Goal: Information Seeking & Learning: Learn about a topic

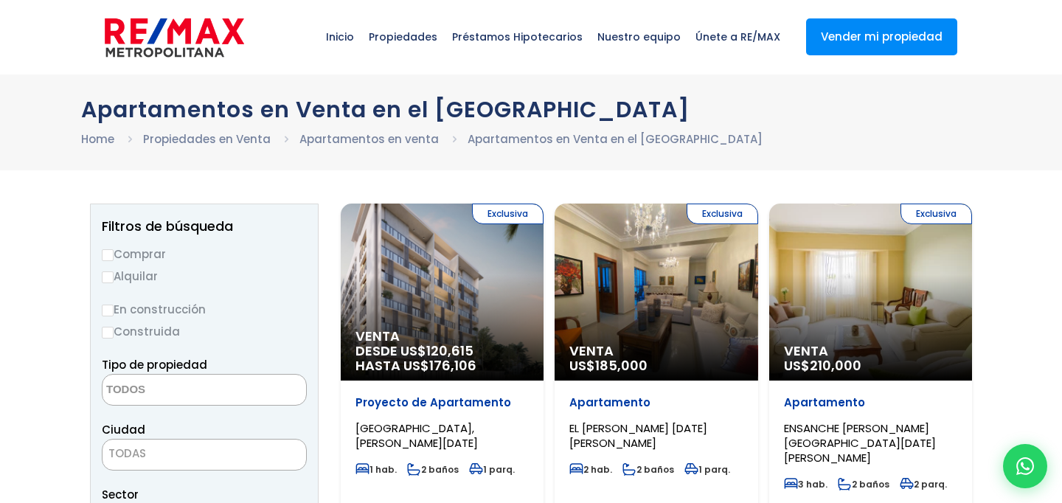
select select
click at [55, 155] on div "Apartamentos en Venta en el [GEOGRAPHIC_DATA] Home Propiedades en Venta Apartam…" at bounding box center [531, 122] width 1062 height 96
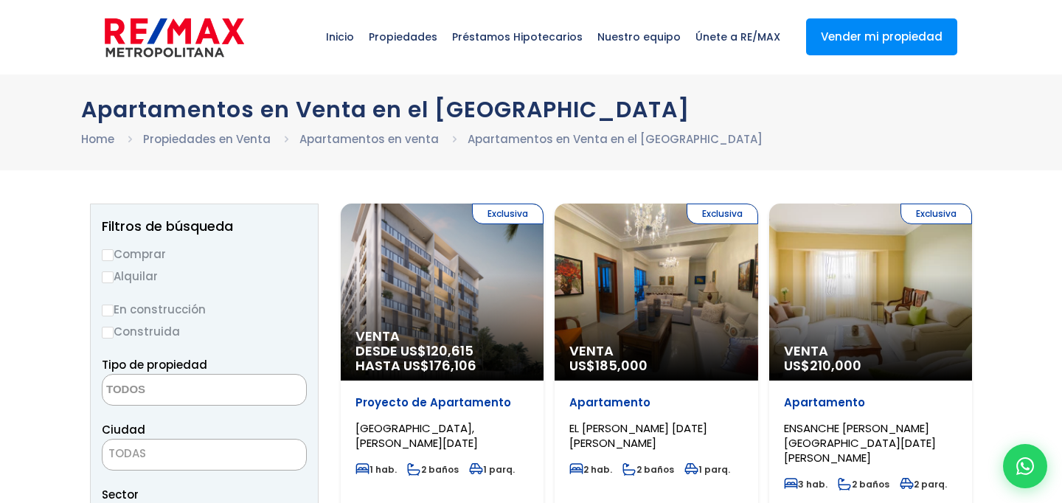
drag, startPoint x: 47, startPoint y: 102, endPoint x: 754, endPoint y: 147, distance: 707.9
click at [753, 148] on div "Apartamentos en Venta en el Distrito Nacional Home Propiedades en Venta Apartam…" at bounding box center [531, 122] width 1062 height 96
click at [757, 140] on ul "Home Propiedades en Venta Apartamentos en venta Apartamentos en Venta en el Dis…" at bounding box center [531, 139] width 900 height 18
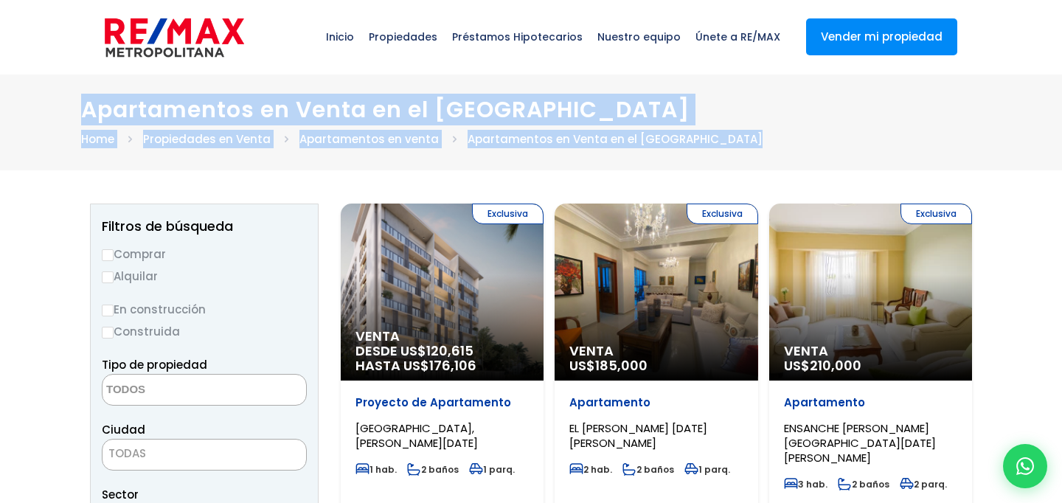
drag, startPoint x: 754, startPoint y: 139, endPoint x: 60, endPoint y: 88, distance: 695.7
click at [83, 86] on div "Apartamentos en Venta en el Distrito Nacional Home Propiedades en Venta Apartam…" at bounding box center [531, 122] width 1062 height 96
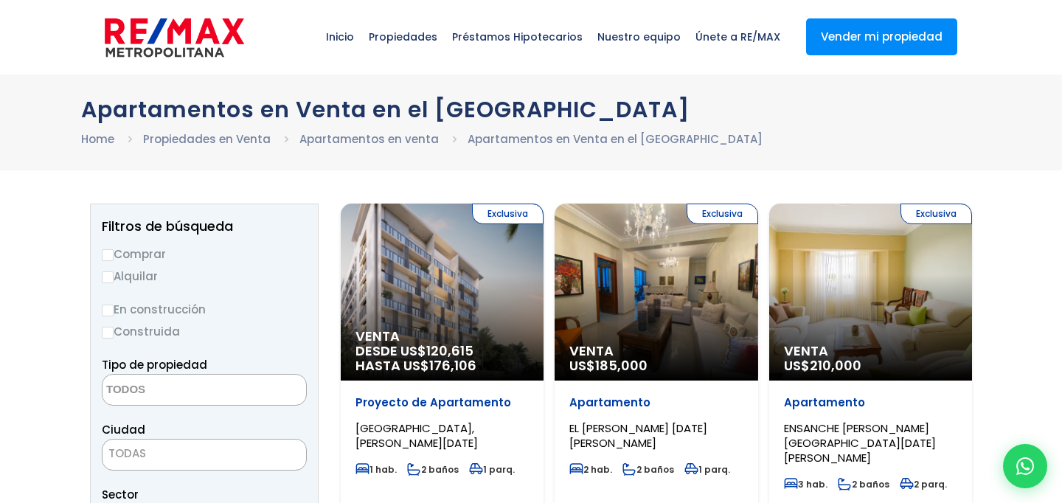
click at [45, 94] on div "Apartamentos en Venta en el Distrito Nacional Home Propiedades en Venta Apartam…" at bounding box center [531, 122] width 1062 height 96
click at [64, 91] on div "Apartamentos en Venta en el Distrito Nacional Home Propiedades en Venta Apartam…" at bounding box center [531, 122] width 1062 height 96
drag, startPoint x: 56, startPoint y: 84, endPoint x: 799, endPoint y: 159, distance: 747.1
click at [799, 159] on div "Apartamentos en Venta en el Distrito Nacional Home Propiedades en Venta Apartam…" at bounding box center [531, 122] width 1062 height 96
click at [801, 156] on div "Apartamentos en Venta en el Distrito Nacional Home Propiedades en Venta Apartam…" at bounding box center [531, 122] width 1062 height 96
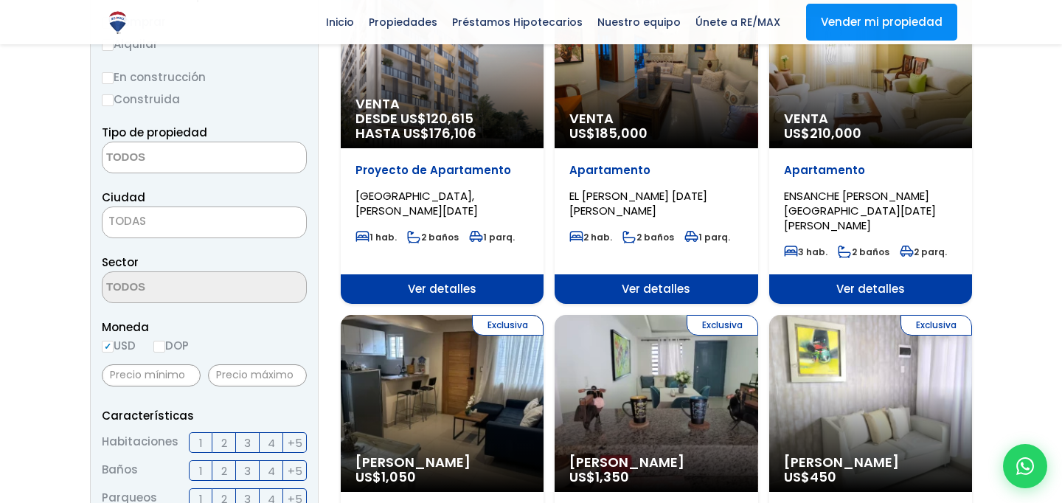
scroll to position [236, 0]
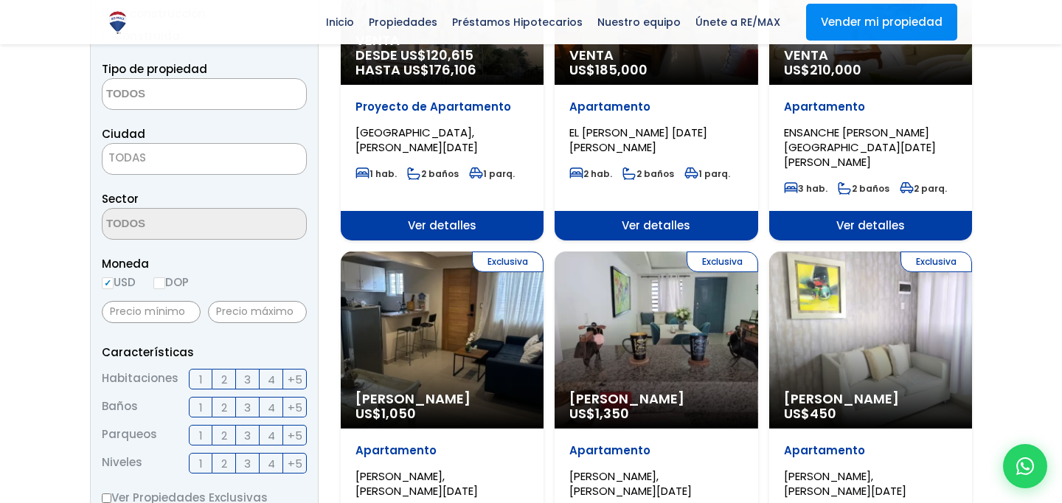
scroll to position [330, 0]
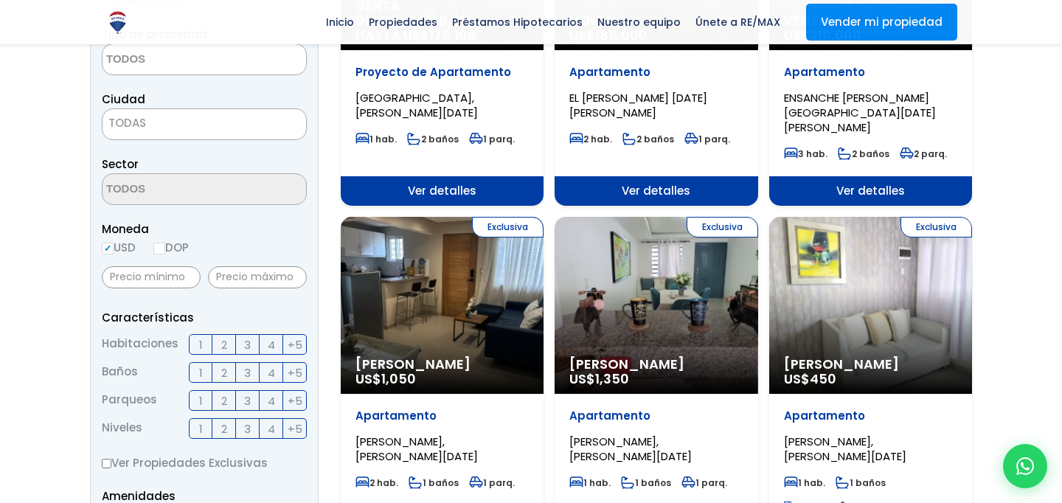
click at [160, 248] on input "DOP" at bounding box center [159, 249] width 12 height 12
radio input "true"
click at [226, 282] on input "text" at bounding box center [257, 277] width 99 height 22
click at [225, 400] on span "2" at bounding box center [224, 401] width 6 height 18
click at [0, 0] on input "2" at bounding box center [0, 0] width 0 height 0
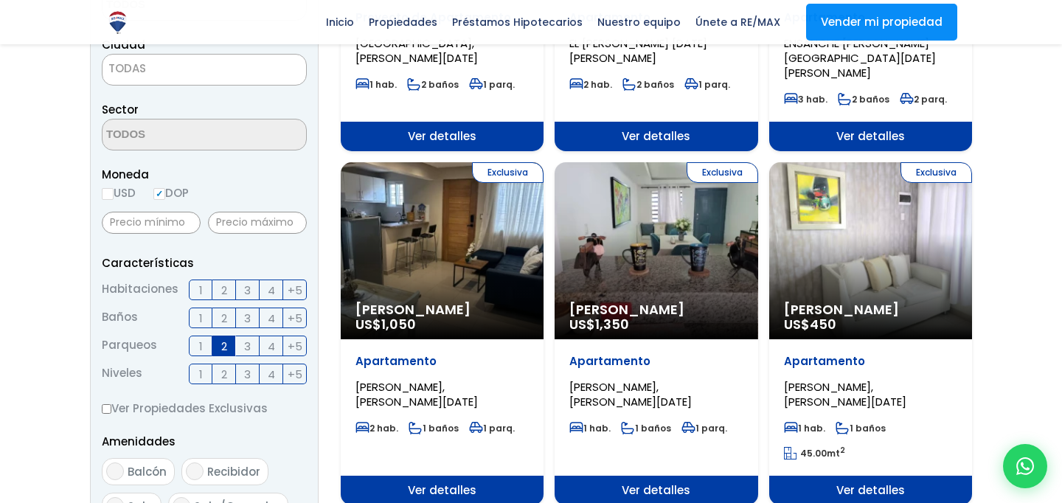
scroll to position [411, 0]
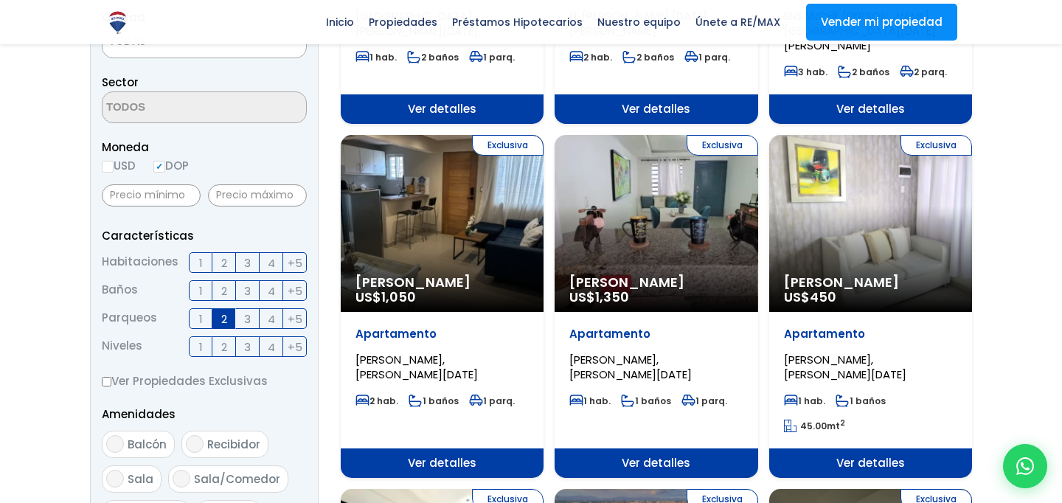
click at [112, 384] on label "Ver Propiedades Exclusivas" at bounding box center [204, 381] width 205 height 18
click at [111, 384] on input "Ver Propiedades Exclusivas" at bounding box center [107, 382] width 10 height 10
checkbox input "true"
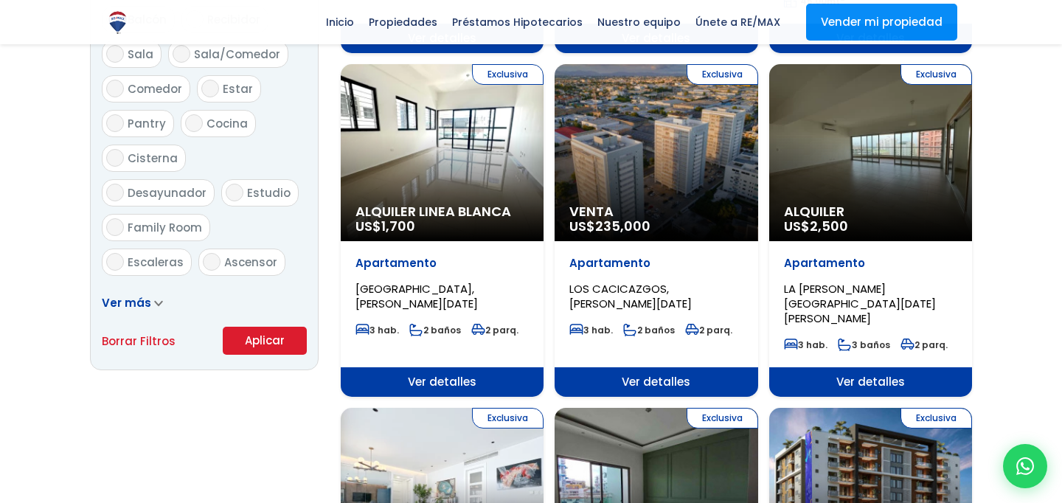
scroll to position [838, 0]
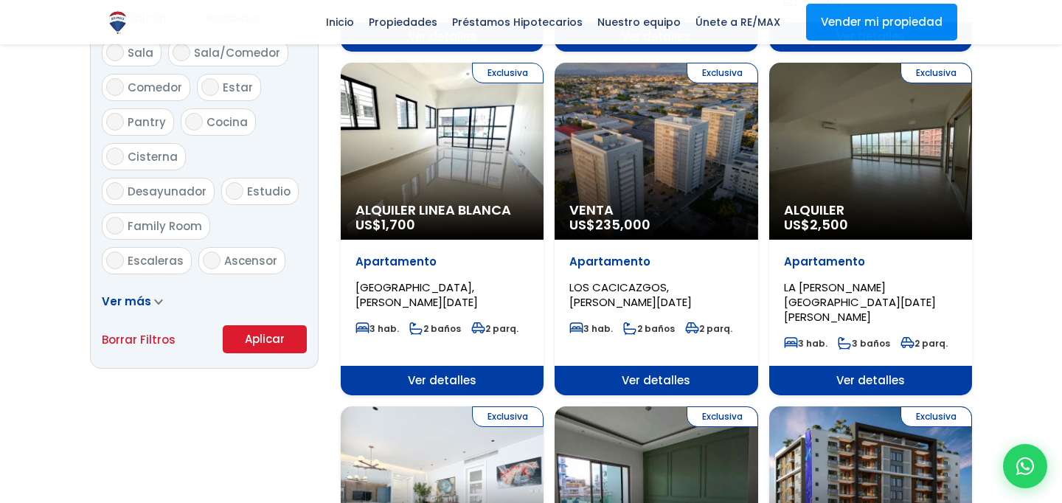
click at [254, 334] on button "Aplicar" at bounding box center [265, 339] width 84 height 28
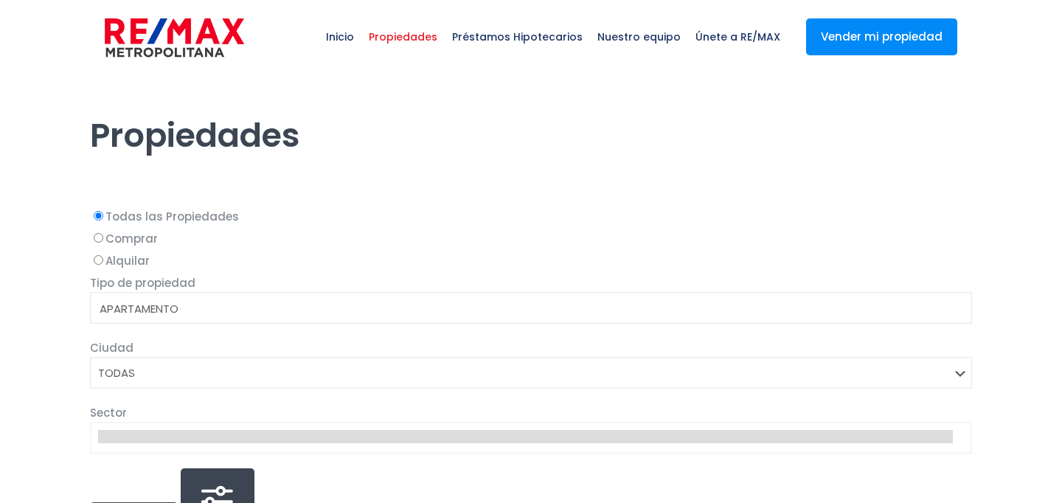
select select
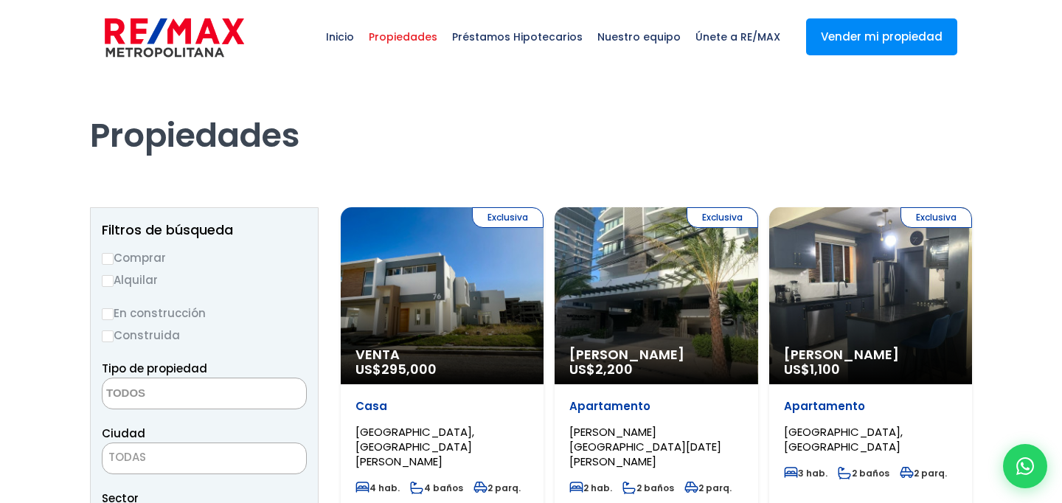
click at [149, 277] on label "Alquilar" at bounding box center [204, 280] width 205 height 18
click at [114, 277] on input "Alquilar" at bounding box center [108, 281] width 12 height 12
radio input "true"
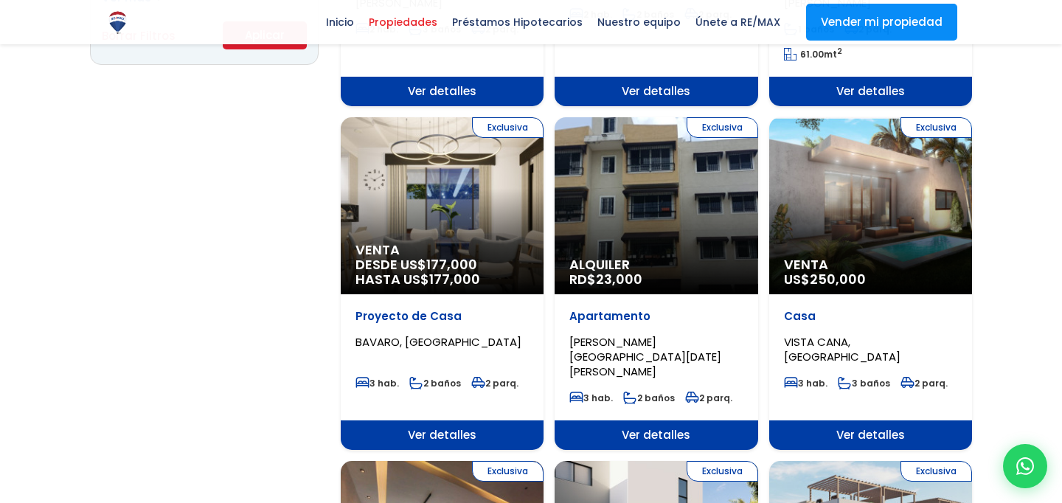
scroll to position [1054, 0]
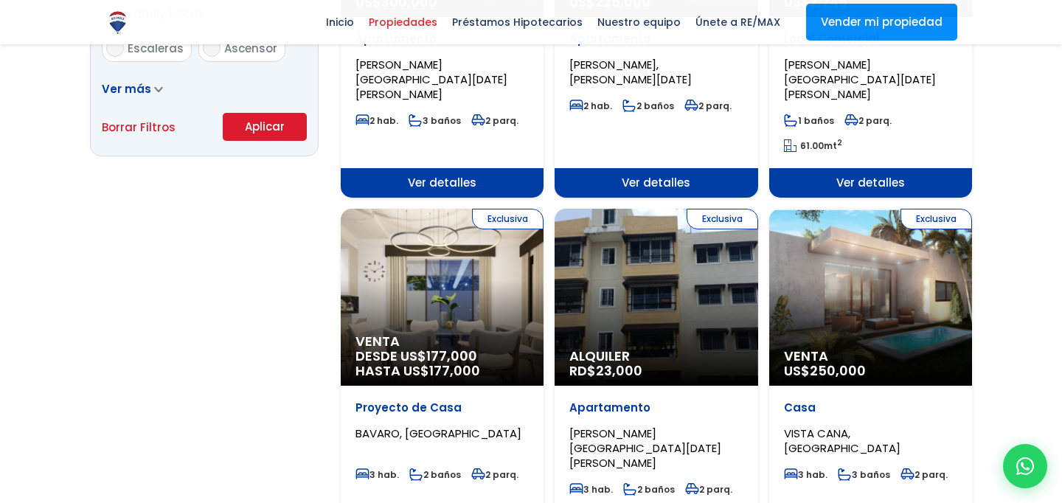
click at [266, 125] on button "Aplicar" at bounding box center [265, 127] width 84 height 28
